Goal: Task Accomplishment & Management: Use online tool/utility

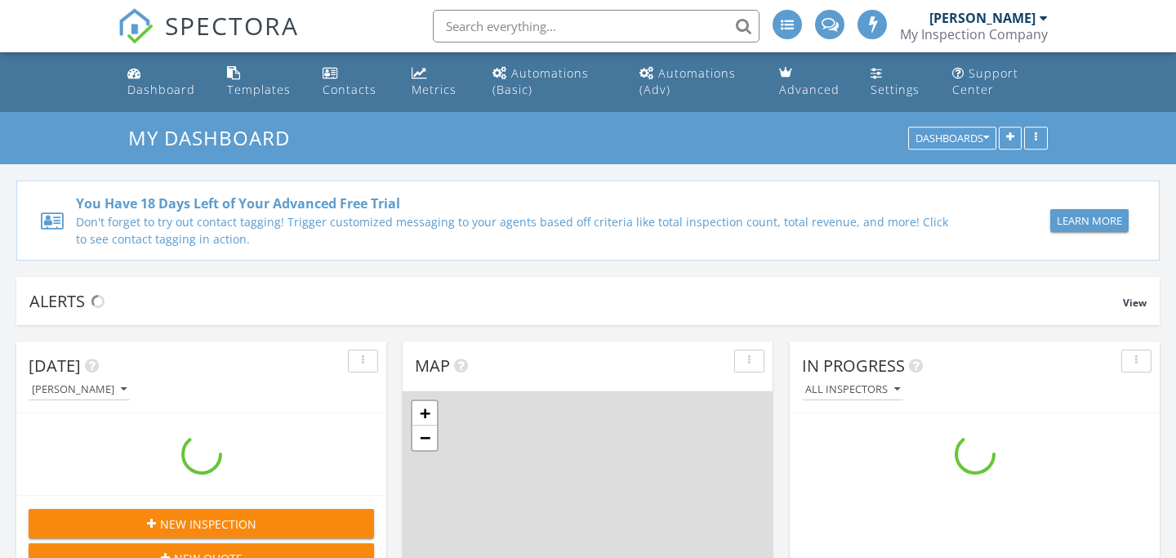
scroll to position [1487, 1176]
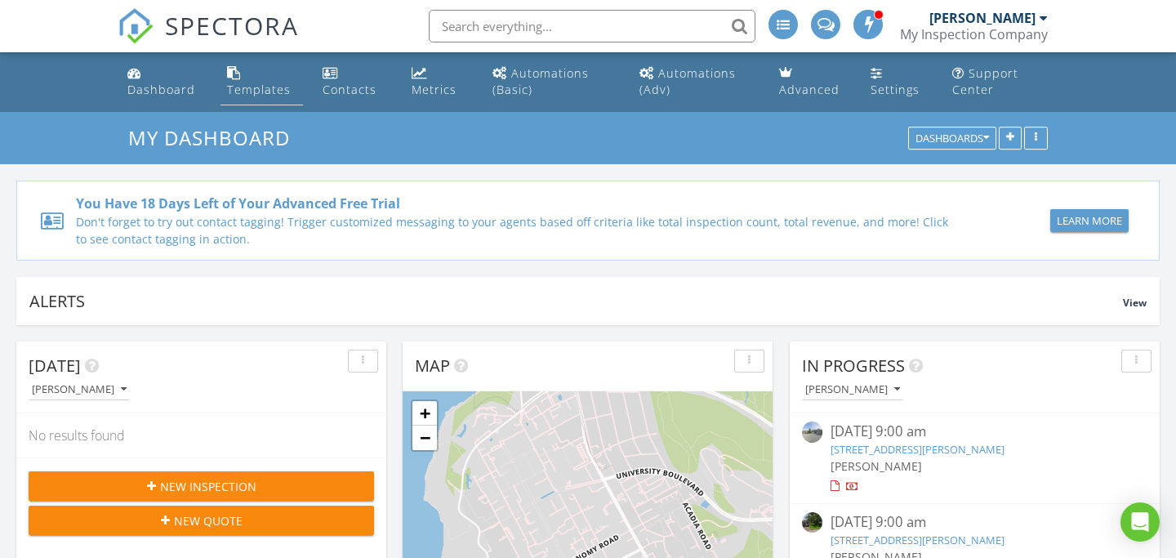
click at [240, 87] on div "Templates" at bounding box center [259, 90] width 64 height 16
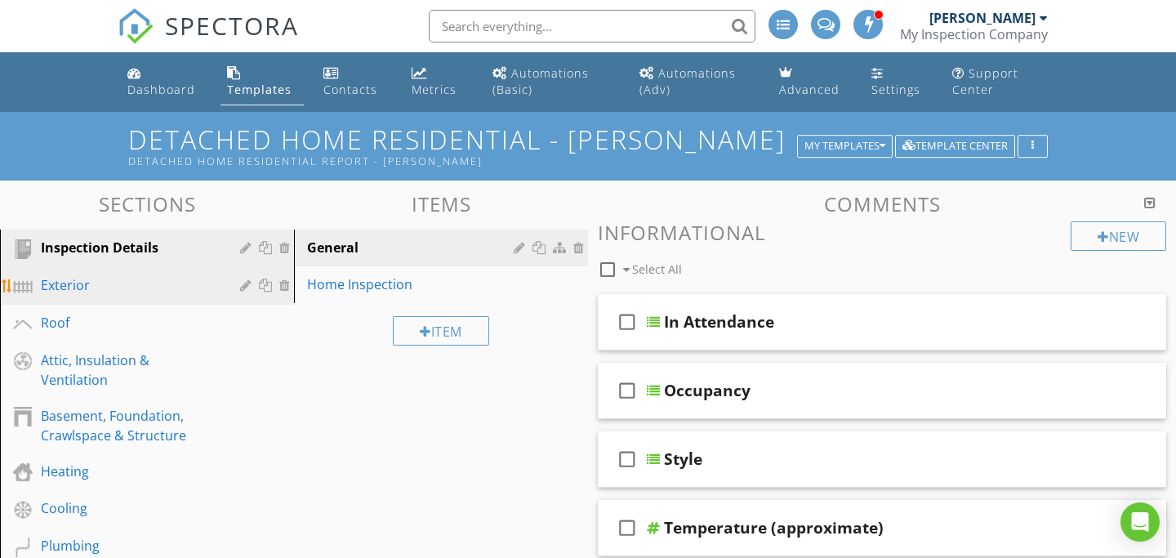
click at [116, 285] on div "Exterior" at bounding box center [129, 285] width 176 height 20
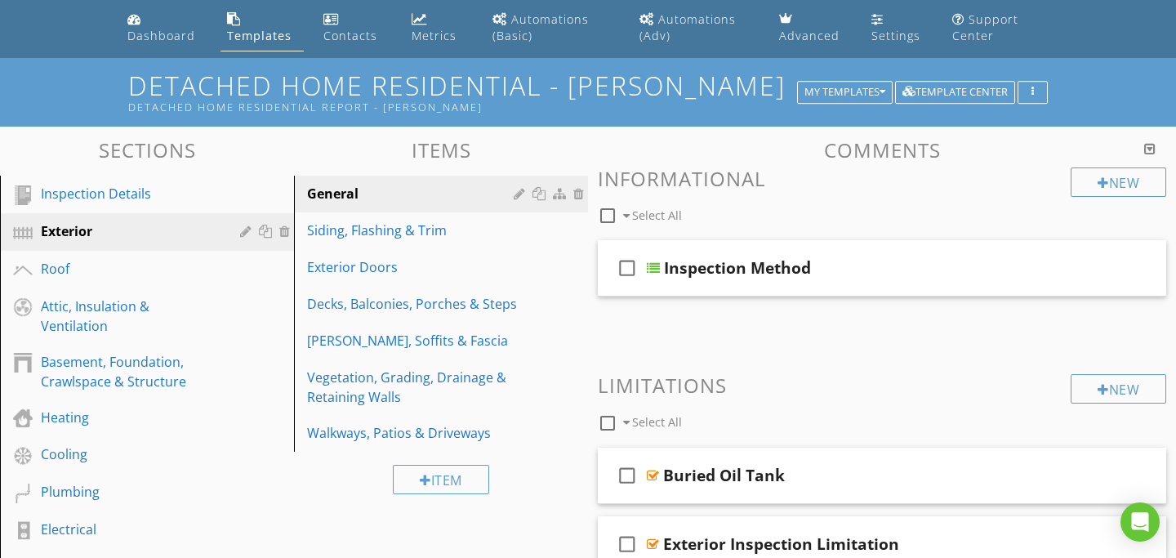
scroll to position [19, 0]
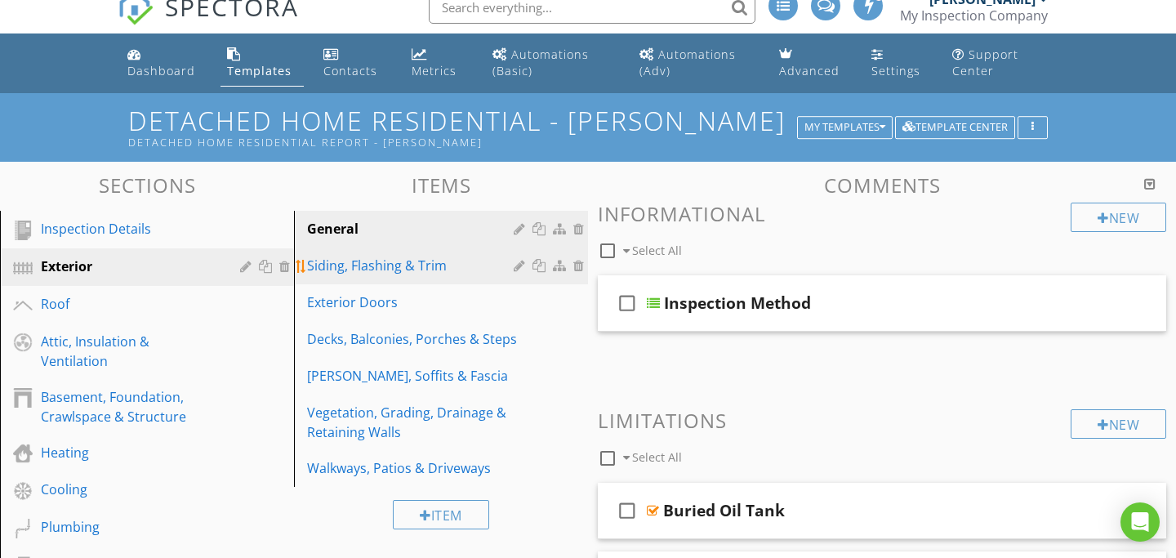
click at [402, 264] on div "Siding, Flashing & Trim" at bounding box center [412, 266] width 211 height 20
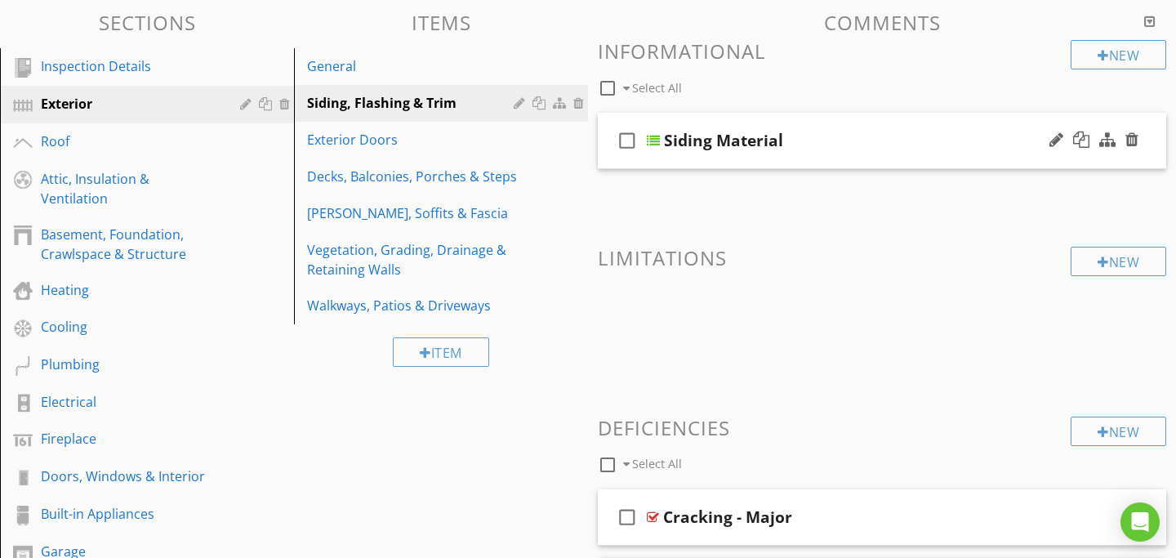
scroll to position [293, 0]
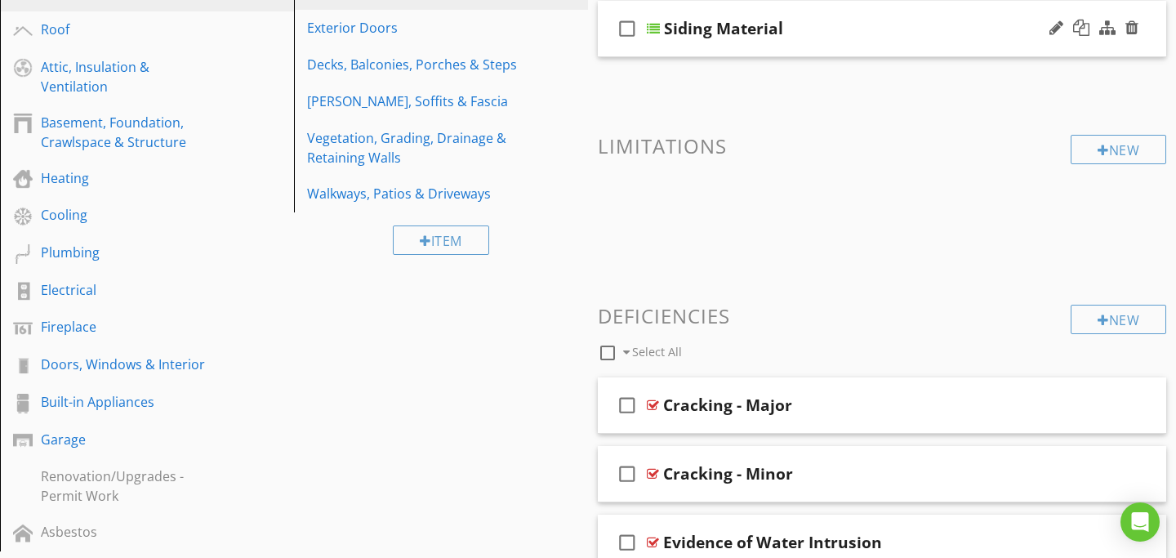
click at [656, 28] on div at bounding box center [653, 28] width 13 height 13
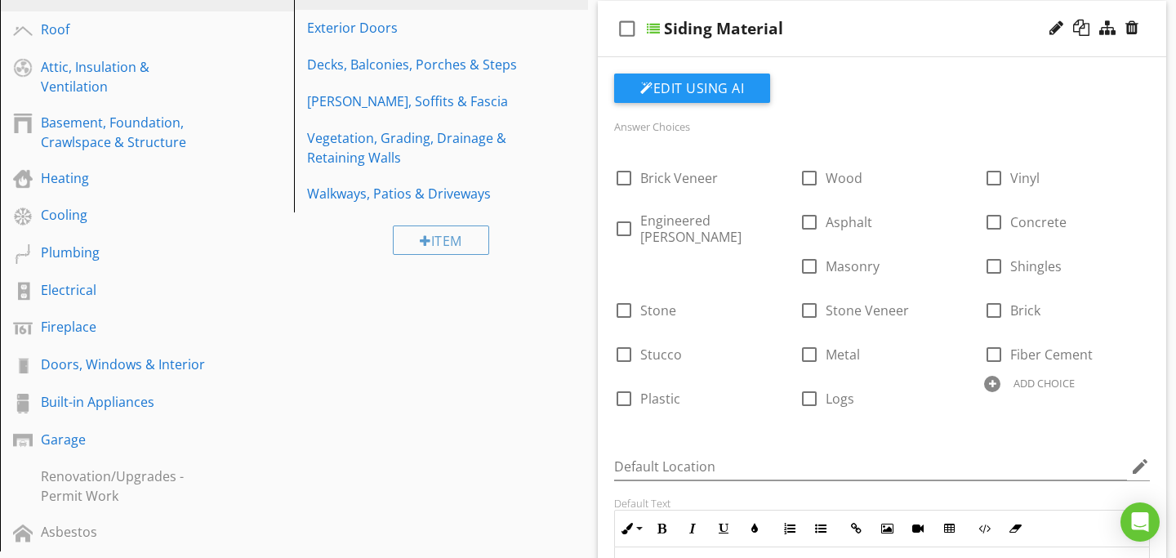
click at [655, 28] on div at bounding box center [653, 28] width 13 height 13
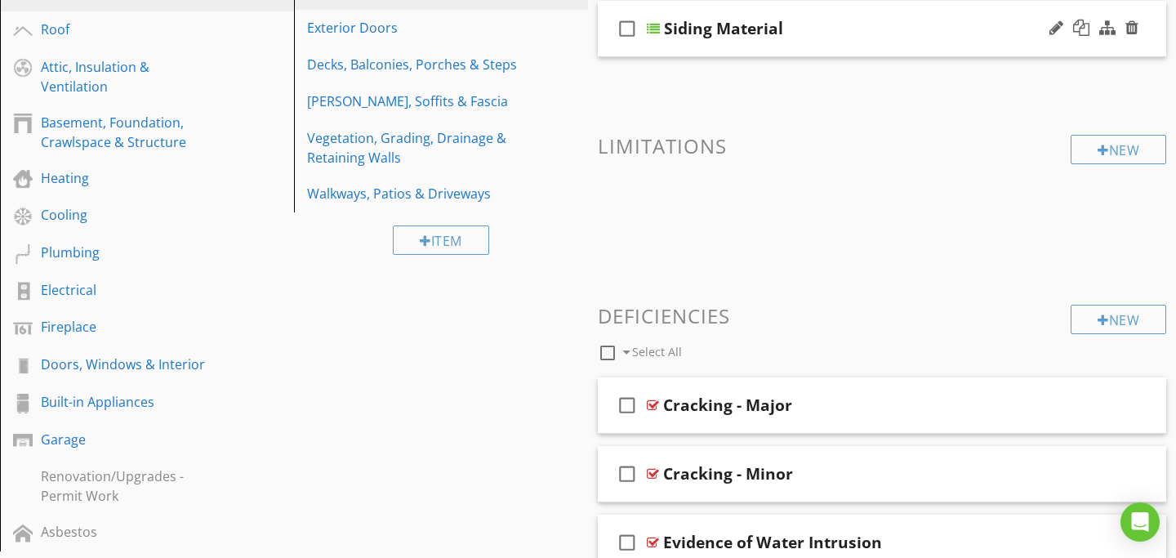
click at [655, 28] on div at bounding box center [653, 28] width 13 height 13
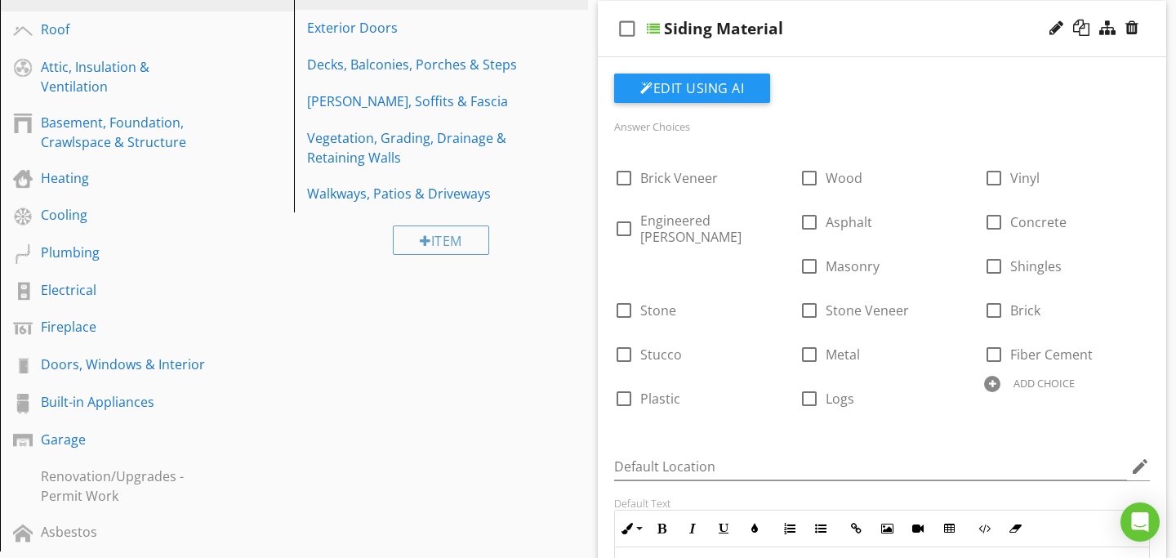
click at [631, 25] on icon "check_box_outline_blank" at bounding box center [627, 28] width 26 height 39
click at [631, 25] on icon "check_box" at bounding box center [627, 28] width 26 height 39
checkbox input "false"
click at [1049, 33] on div at bounding box center [1056, 28] width 14 height 16
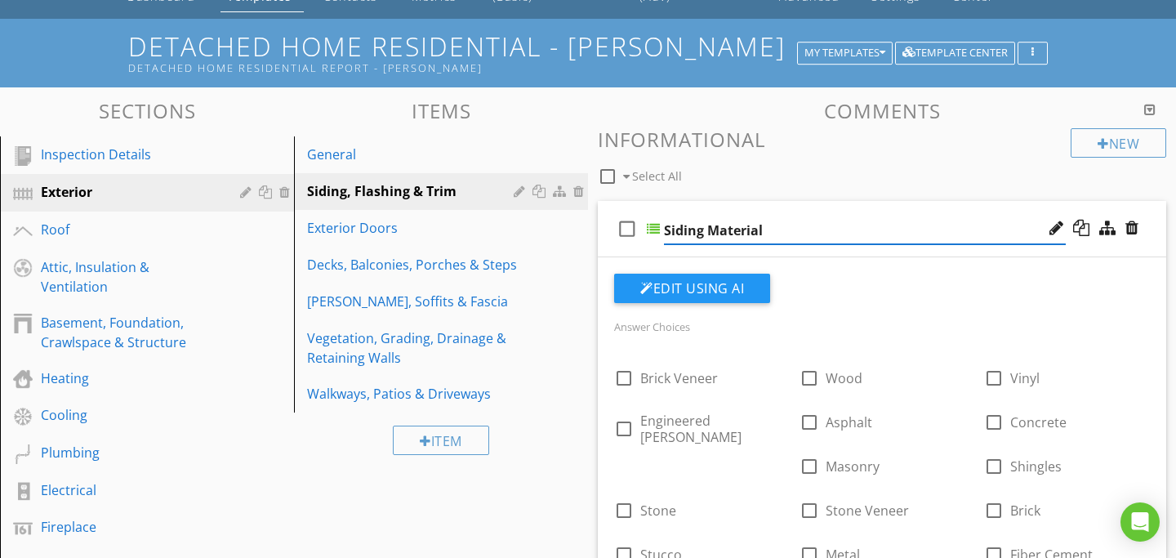
scroll to position [84, 0]
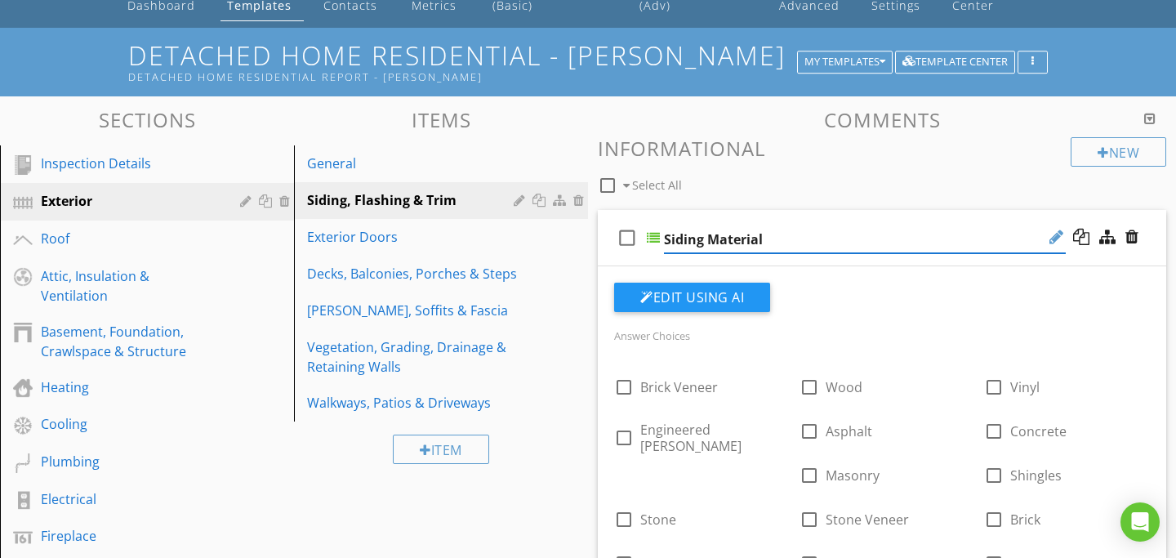
click at [1055, 237] on div at bounding box center [1056, 237] width 14 height 16
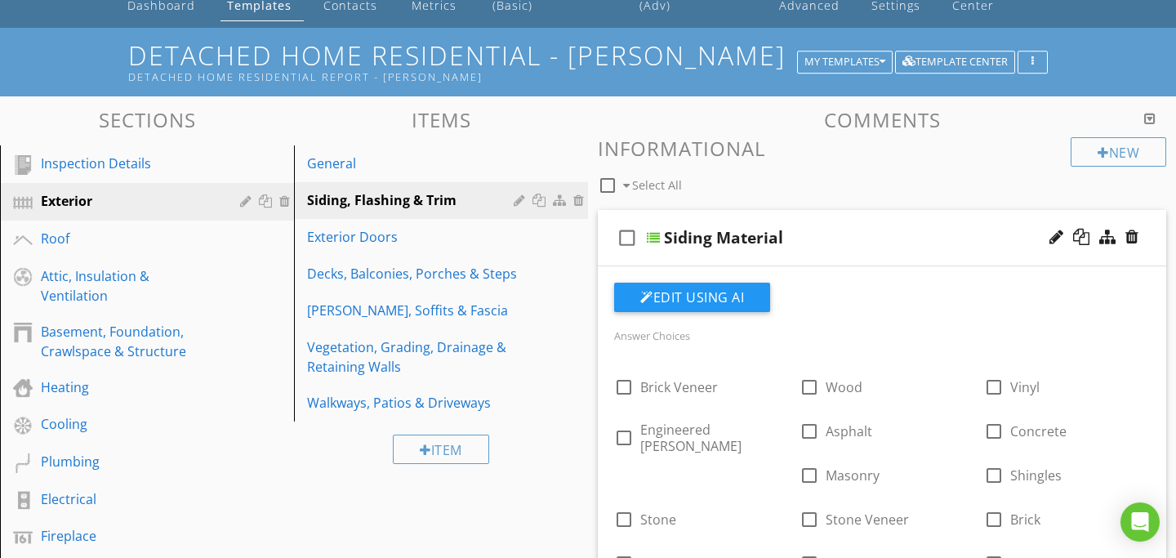
click at [823, 308] on div "Edit Using AI" at bounding box center [882, 303] width 536 height 42
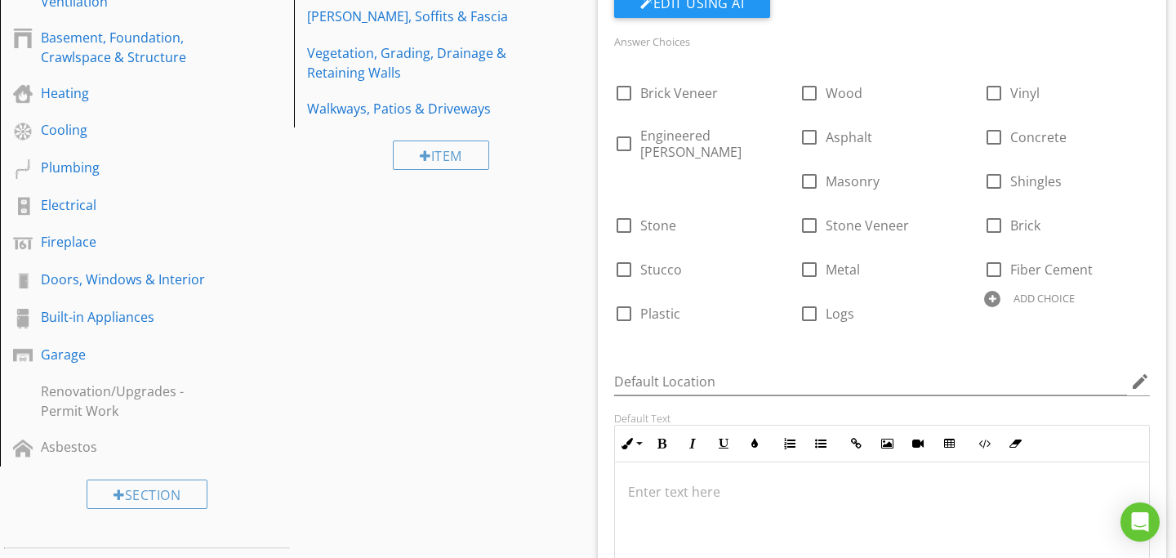
scroll to position [350, 0]
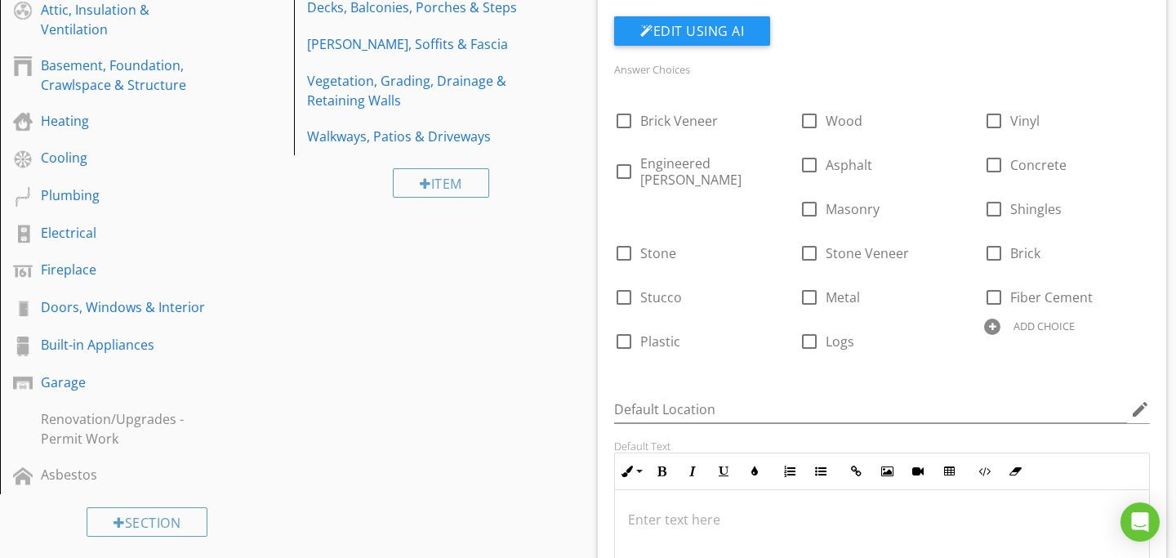
click at [984, 320] on div at bounding box center [992, 326] width 16 height 16
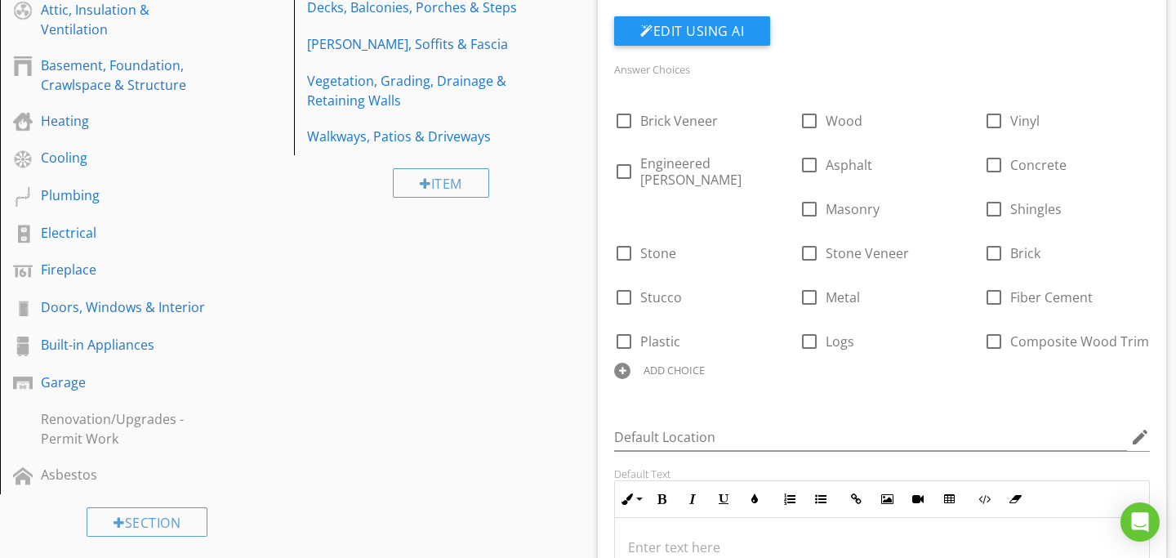
click at [705, 363] on div "ADD CHOICE" at bounding box center [673, 369] width 61 height 13
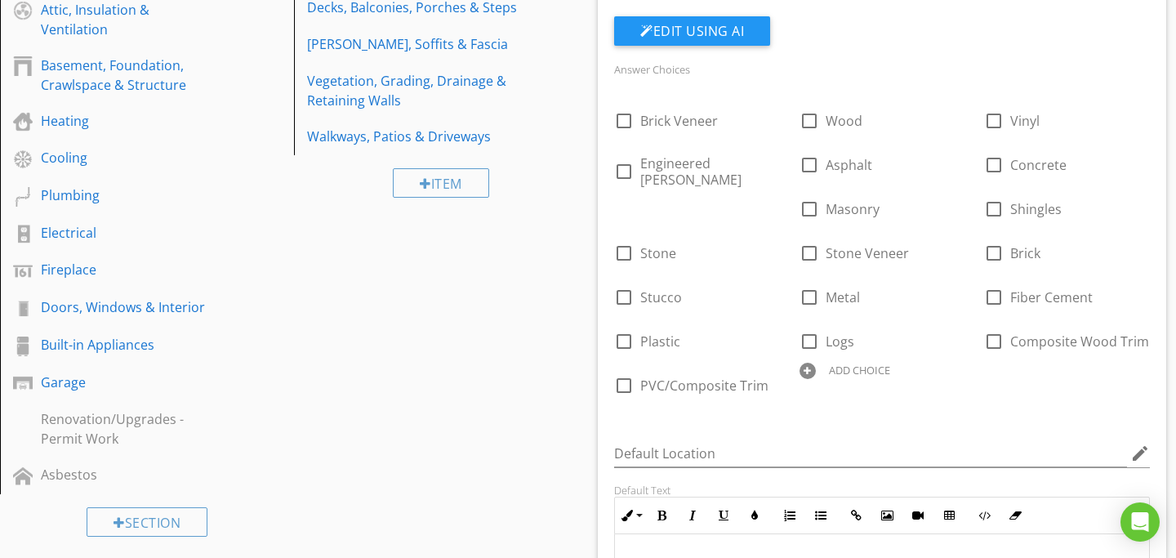
click at [829, 363] on div "ADD CHOICE" at bounding box center [859, 369] width 61 height 13
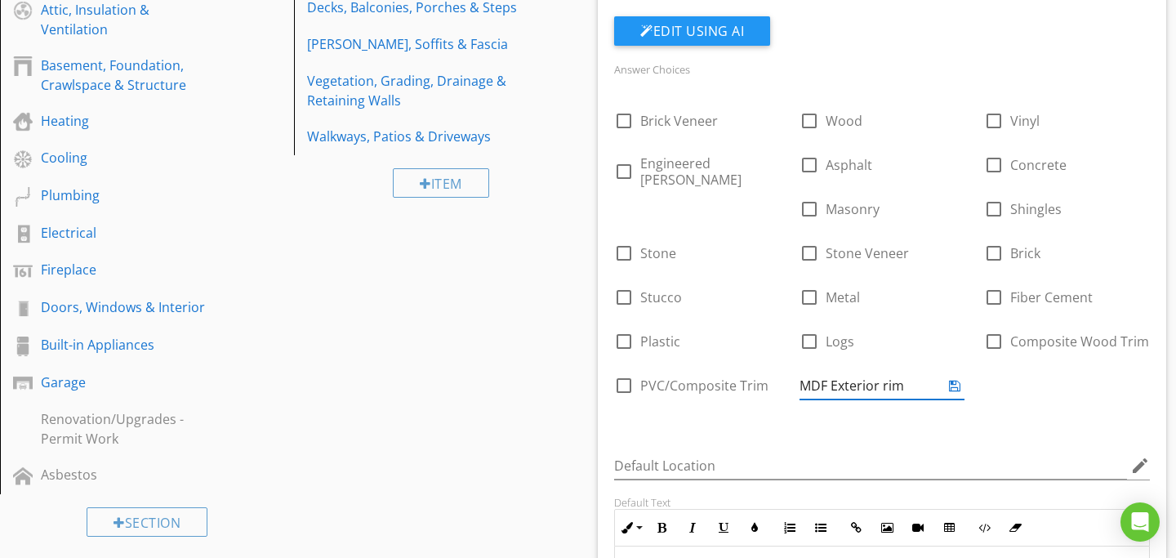
type input "MDF Exterior Trim"
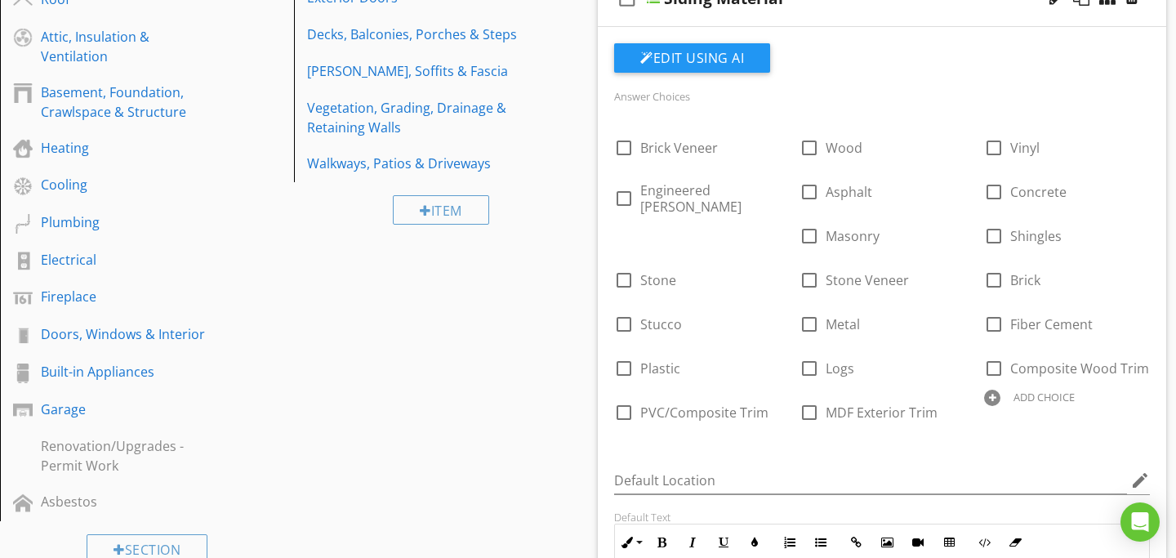
scroll to position [0, 0]
